Goal: Transaction & Acquisition: Download file/media

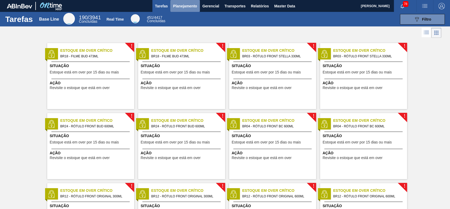
click at [182, 9] on span "Planejamento" at bounding box center [185, 6] width 24 height 6
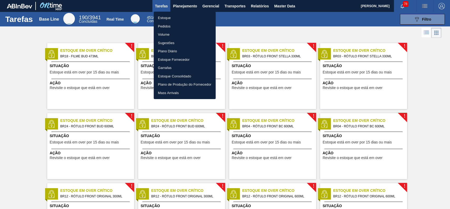
click at [255, 3] on div at bounding box center [225, 104] width 450 height 209
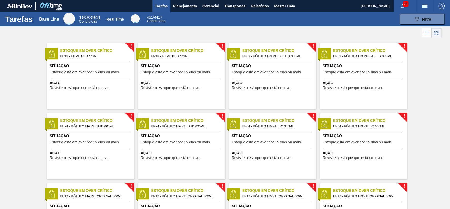
click at [258, 0] on body "Tarefas Planejamento Gerencial Transportes Relatórios Master Data [PERSON_NAME]…" at bounding box center [225, 0] width 450 height 0
click at [258, 6] on span "Relatórios" at bounding box center [260, 6] width 18 height 6
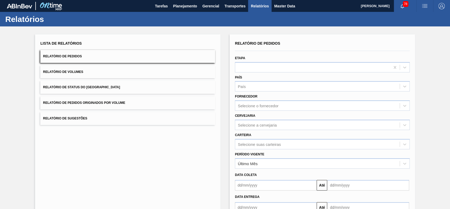
click at [100, 92] on button "Relatório de Status do [GEOGRAPHIC_DATA]" at bounding box center [127, 87] width 175 height 13
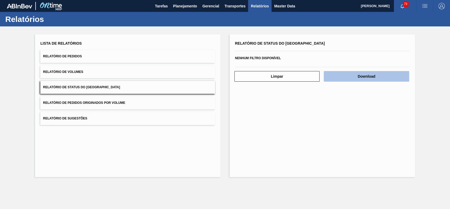
click at [381, 76] on button "Download" at bounding box center [366, 76] width 85 height 11
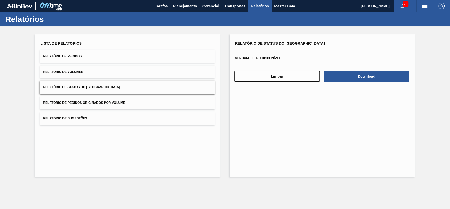
drag, startPoint x: 287, startPoint y: 140, endPoint x: 288, endPoint y: 155, distance: 15.3
click at [287, 141] on div "Relatório de Status do Estoque Nenhum filtro disponível Limpar Download" at bounding box center [323, 105] width 186 height 142
